Goal: Understand process/instructions: Learn how to perform a task or action

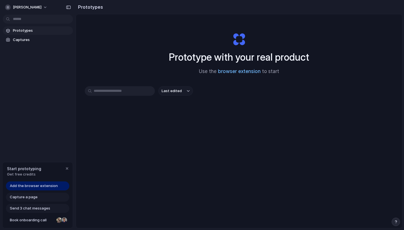
click at [239, 70] on link "browser extension" at bounding box center [239, 71] width 43 height 6
click at [55, 184] on span "Add the browser extension" at bounding box center [34, 186] width 48 height 6
click at [65, 171] on div "Start prototyping Get free credits" at bounding box center [38, 171] width 70 height 18
click at [66, 169] on div "button" at bounding box center [67, 168] width 4 height 4
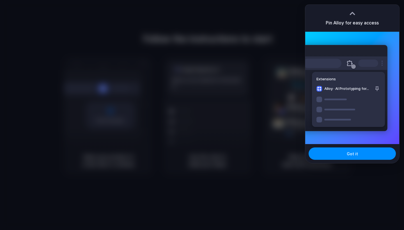
click at [353, 13] on div at bounding box center [352, 13] width 8 height 8
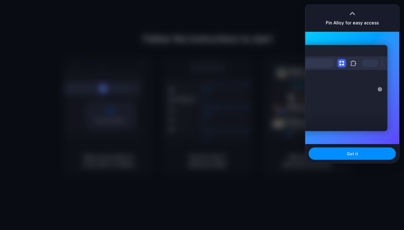
click at [334, 145] on div "Got it" at bounding box center [352, 153] width 94 height 19
click at [332, 151] on button "Got it" at bounding box center [352, 153] width 87 height 12
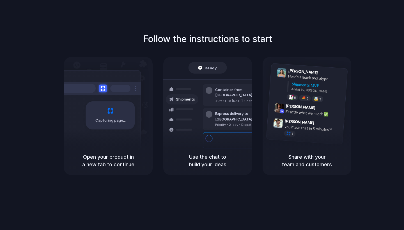
click at [199, 68] on div "Ready" at bounding box center [207, 68] width 19 height 6
click at [105, 130] on div "Capturing page" at bounding box center [98, 113] width 85 height 86
click at [236, 122] on div "Priority • 2-day • Dispatched" at bounding box center [245, 124] width 61 height 5
click at [211, 82] on div "Container from Shanghai 40ft • ETA Dec 28 • In transit Express delivery to NYC …" at bounding box center [227, 119] width 59 height 79
click at [143, 3] on div "Follow the instructions to start Capturing page Open your product in a new tab …" at bounding box center [207, 120] width 415 height 241
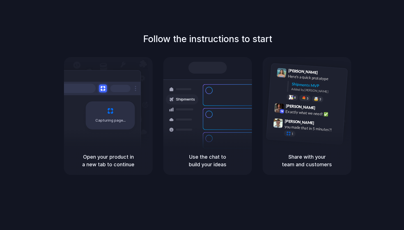
click at [125, 83] on div at bounding box center [98, 88] width 84 height 13
